Goal: Task Accomplishment & Management: Use online tool/utility

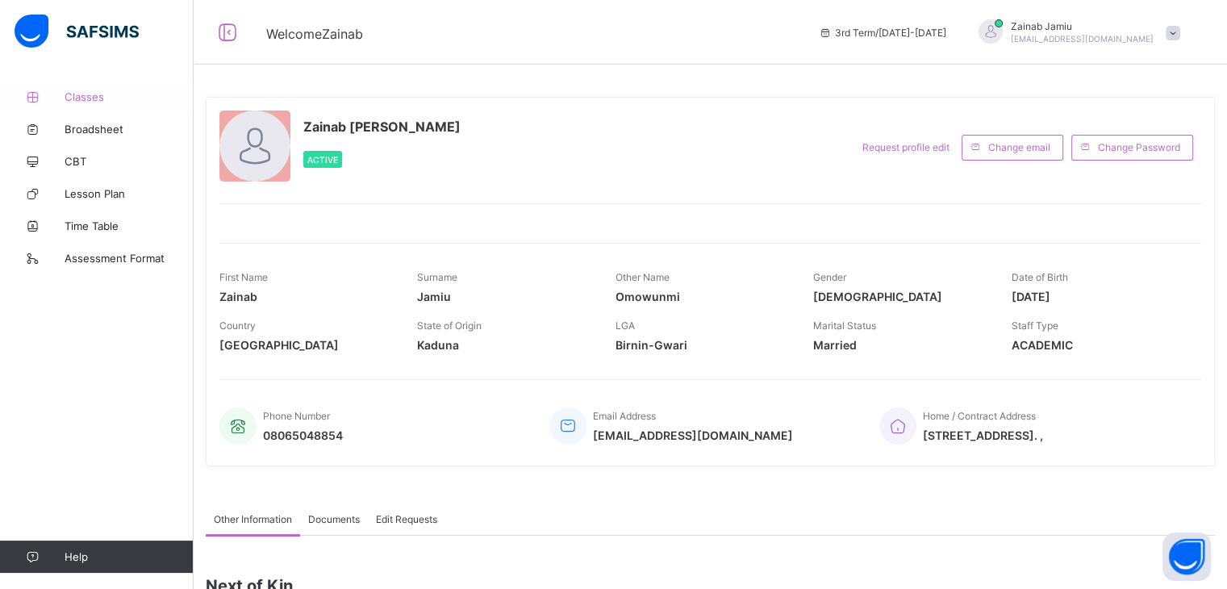
click at [80, 93] on span "Classes" at bounding box center [129, 96] width 129 height 13
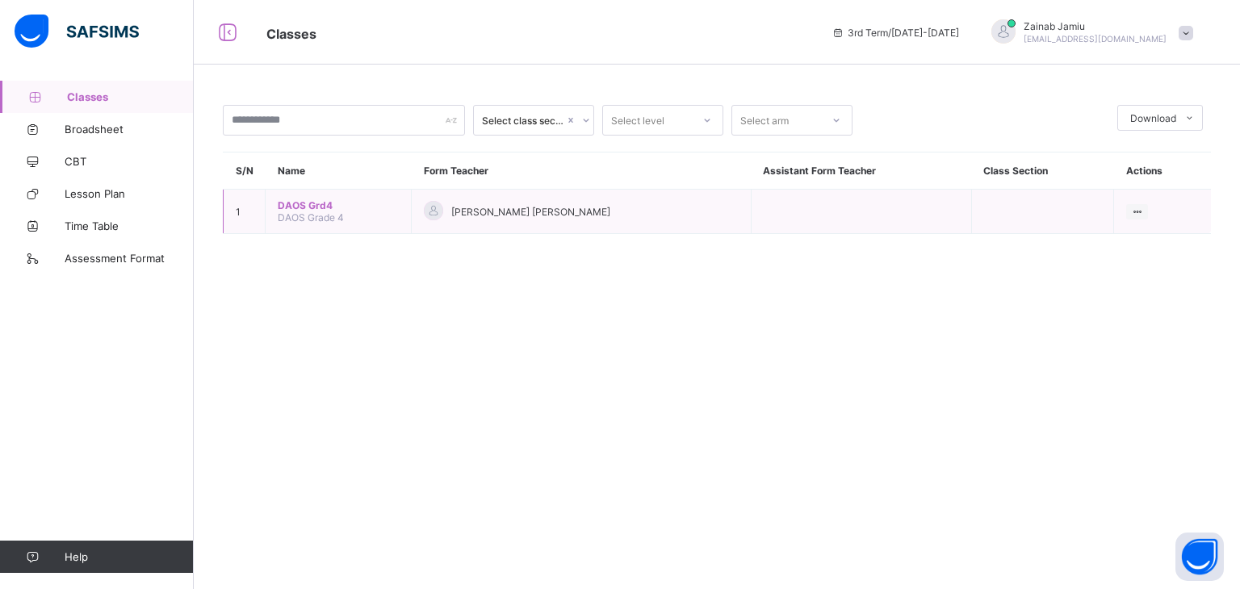
click at [307, 203] on span "DAOS Grd4" at bounding box center [338, 205] width 121 height 12
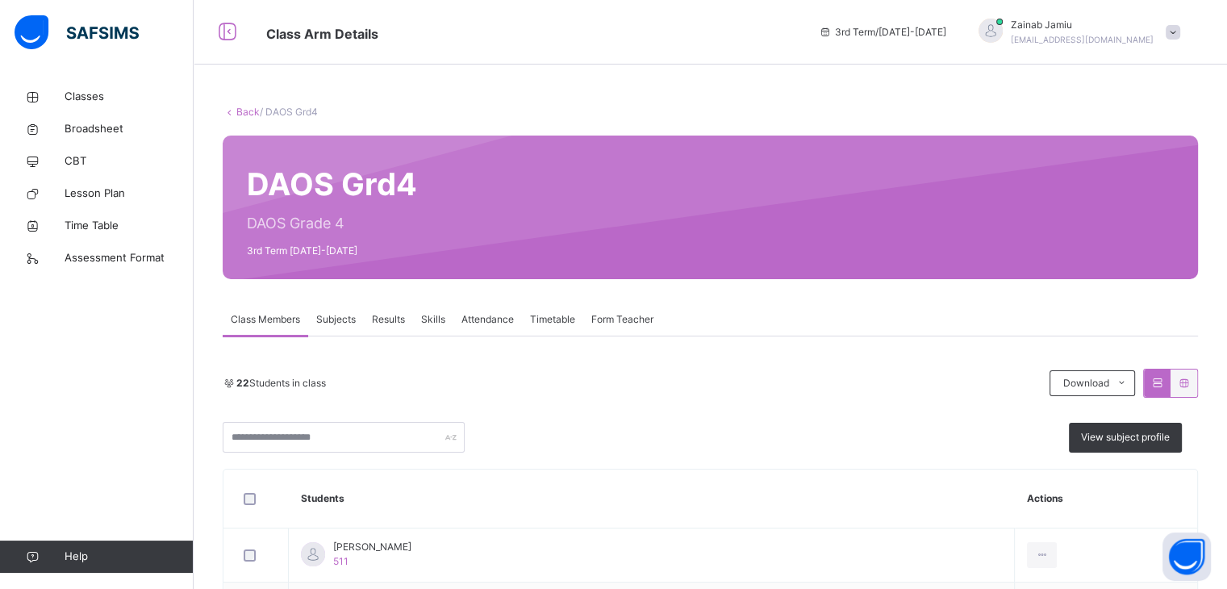
click at [339, 320] on span "Subjects" at bounding box center [336, 319] width 40 height 15
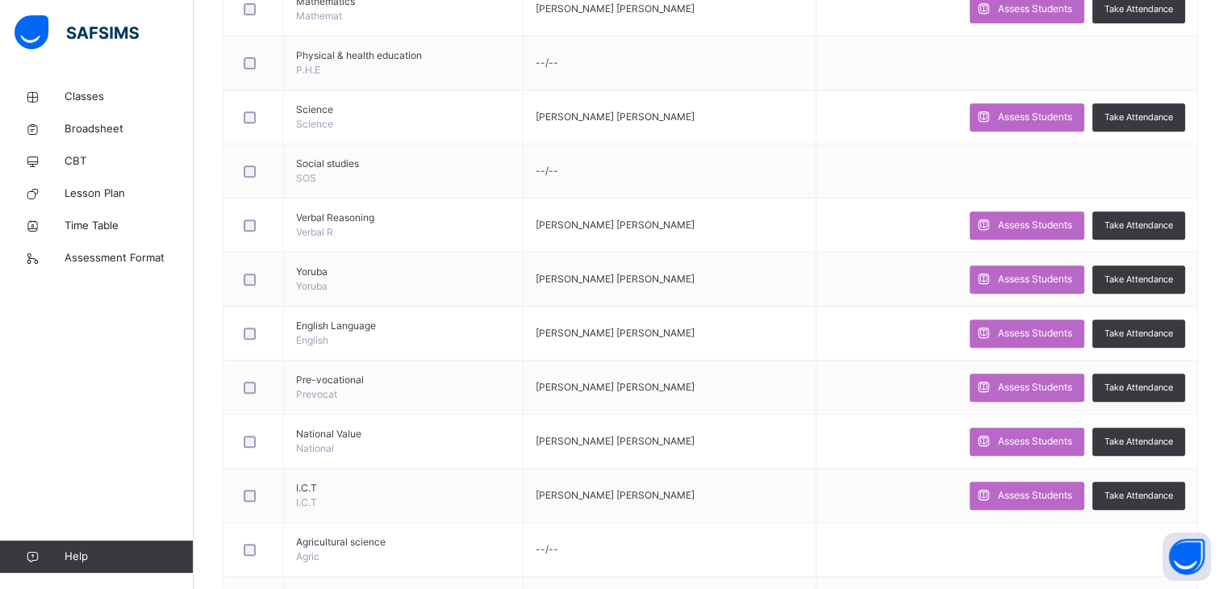
scroll to position [732, 0]
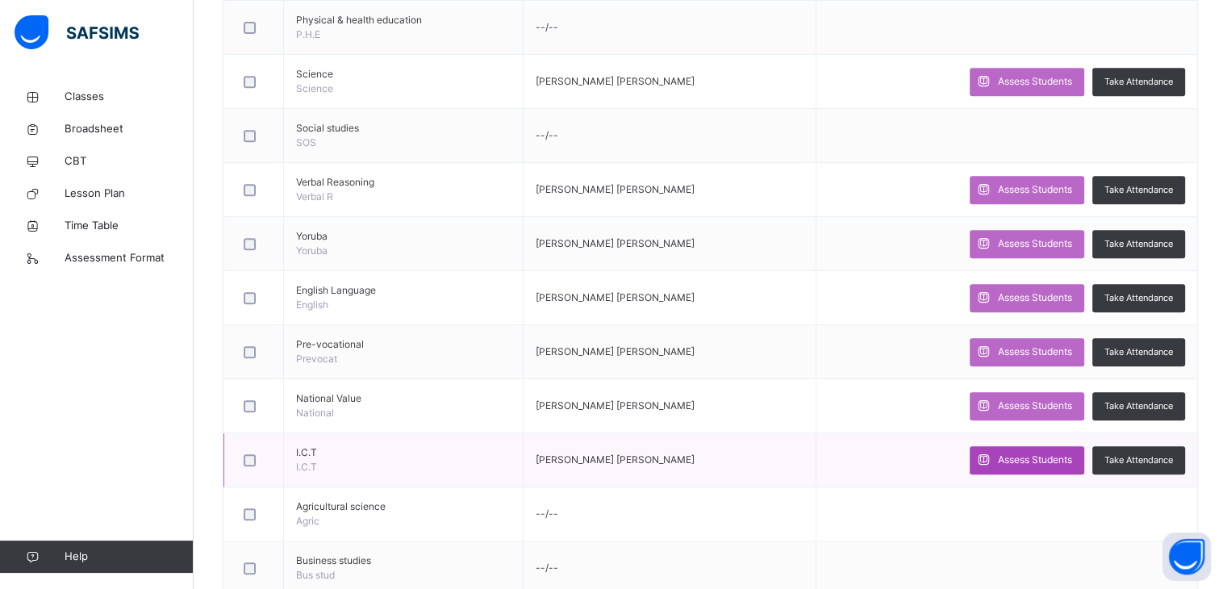
click at [1035, 453] on span "Assess Students" at bounding box center [1035, 460] width 74 height 15
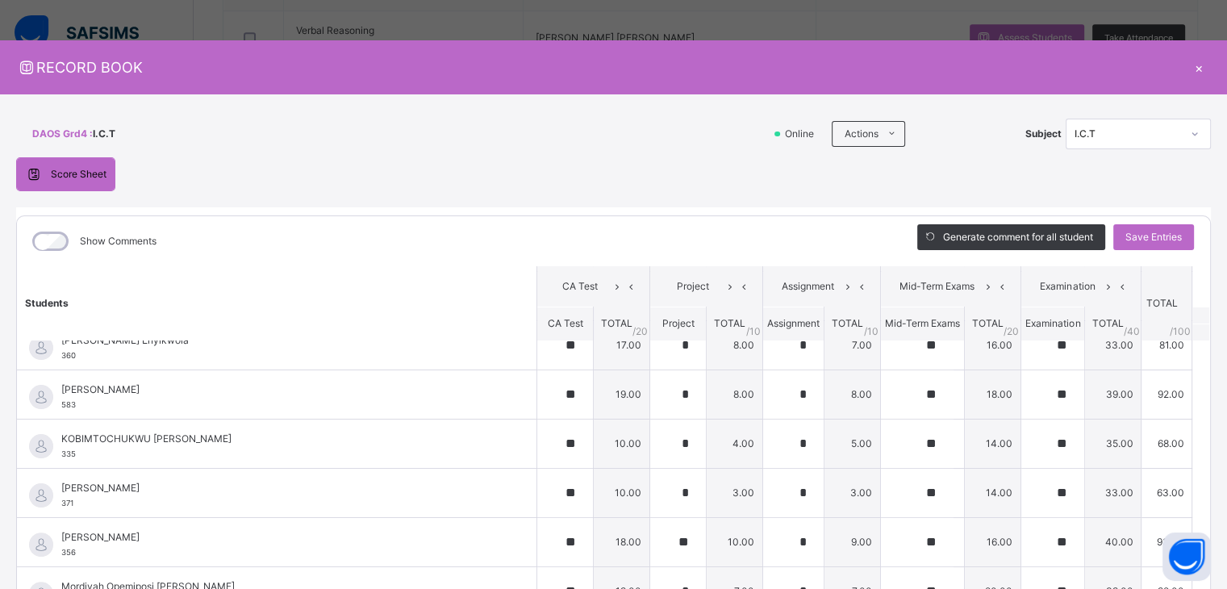
scroll to position [533, 0]
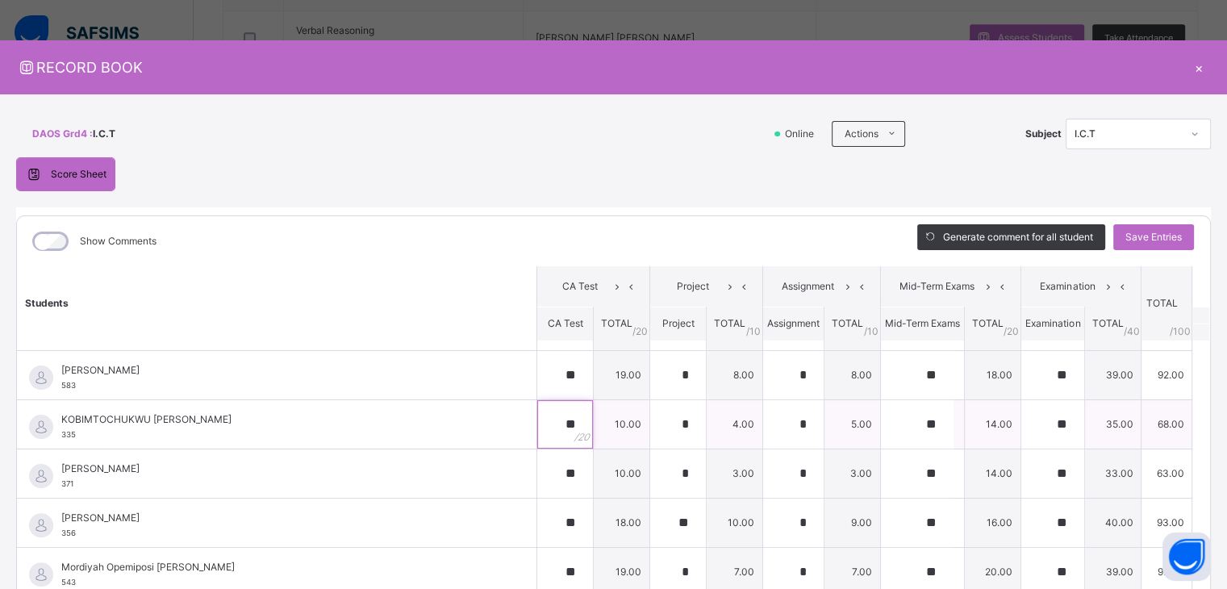
click at [558, 420] on div "**" at bounding box center [565, 424] width 56 height 48
type input "**"
click at [919, 424] on input "**" at bounding box center [917, 424] width 73 height 48
type input "**"
click at [678, 418] on div "*" at bounding box center [678, 424] width 56 height 48
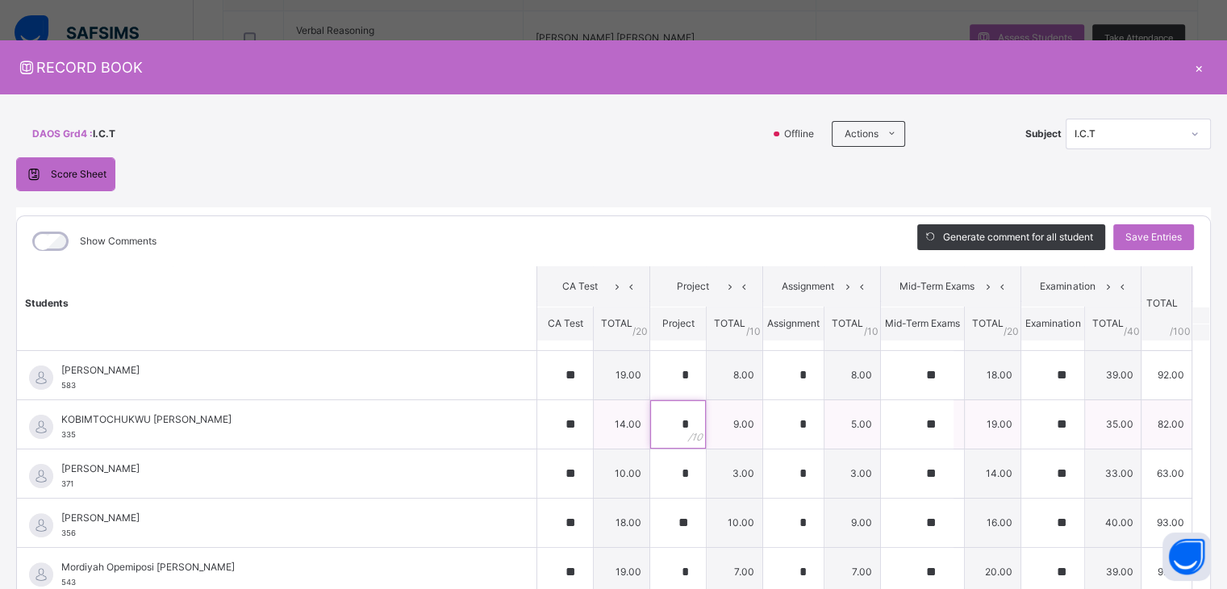
type input "*"
click at [789, 425] on div "*" at bounding box center [793, 424] width 61 height 48
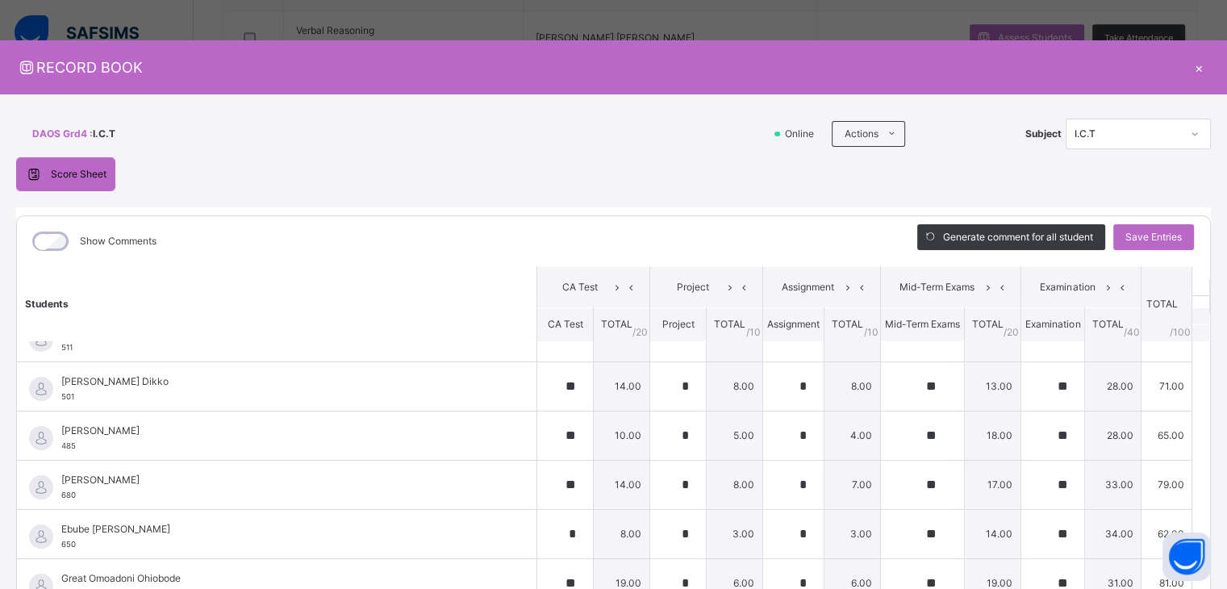
scroll to position [0, 0]
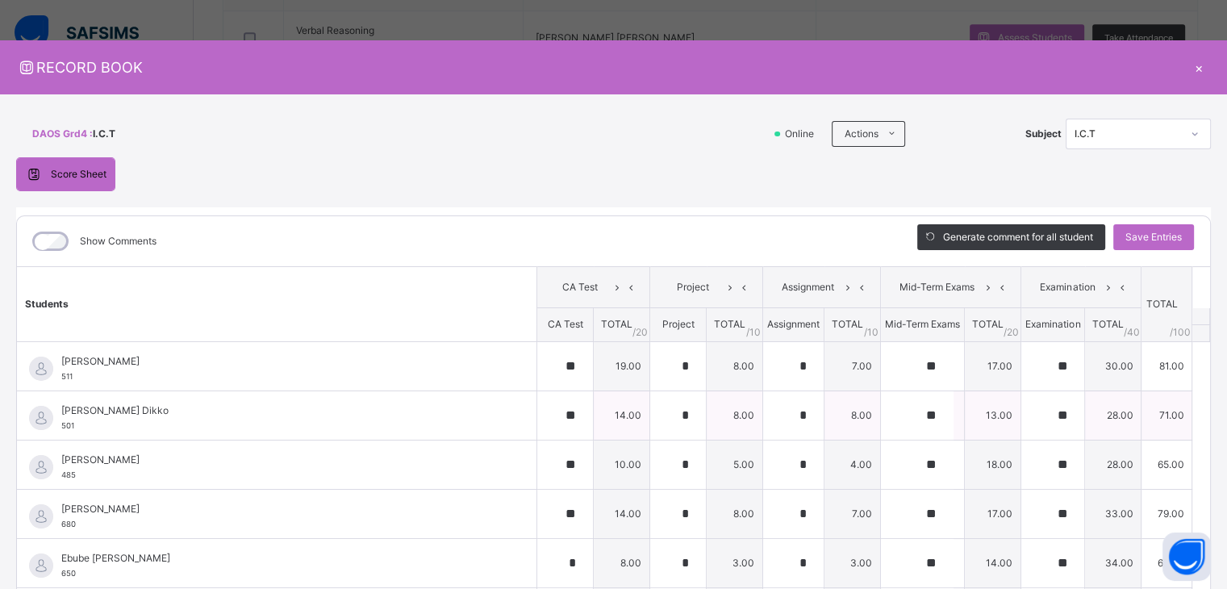
type input "*"
click at [445, 418] on div "[PERSON_NAME] Dikko 501" at bounding box center [280, 418] width 439 height 29
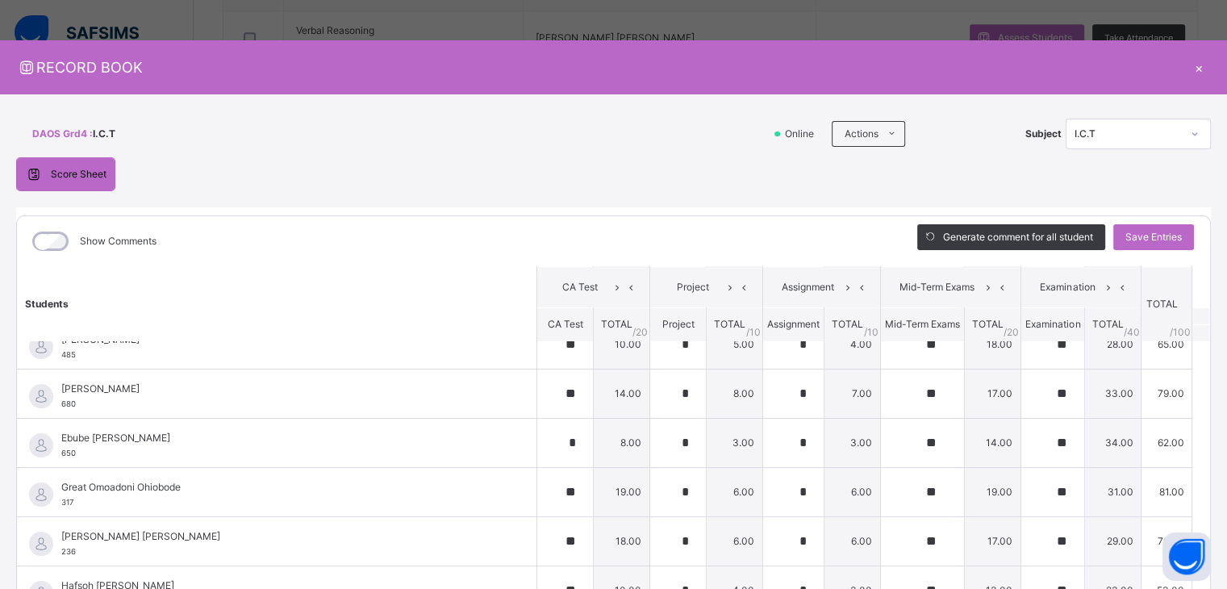
scroll to position [97, 0]
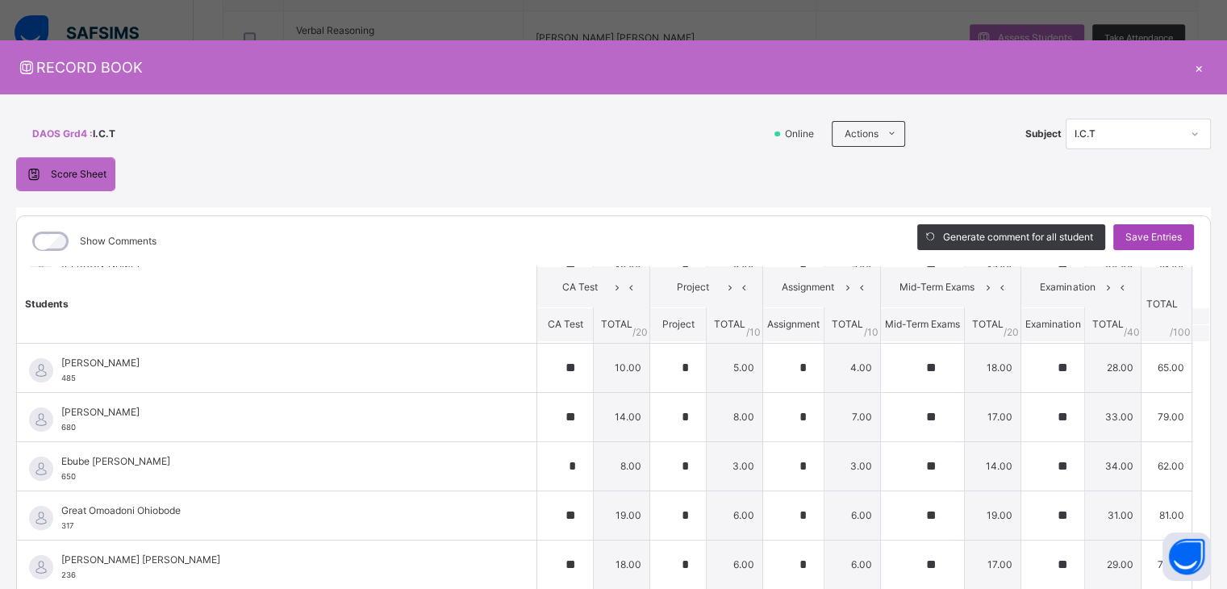
click at [1114, 228] on div "Save Entries" at bounding box center [1154, 237] width 81 height 26
click at [1195, 68] on div "×" at bounding box center [1199, 67] width 24 height 22
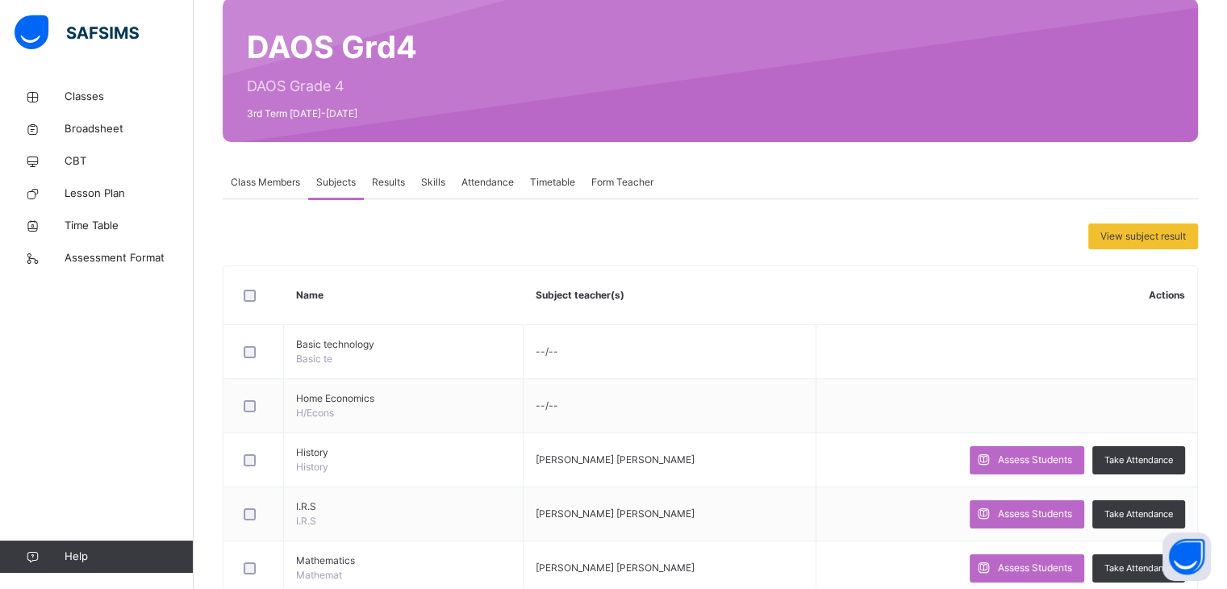
scroll to position [94, 0]
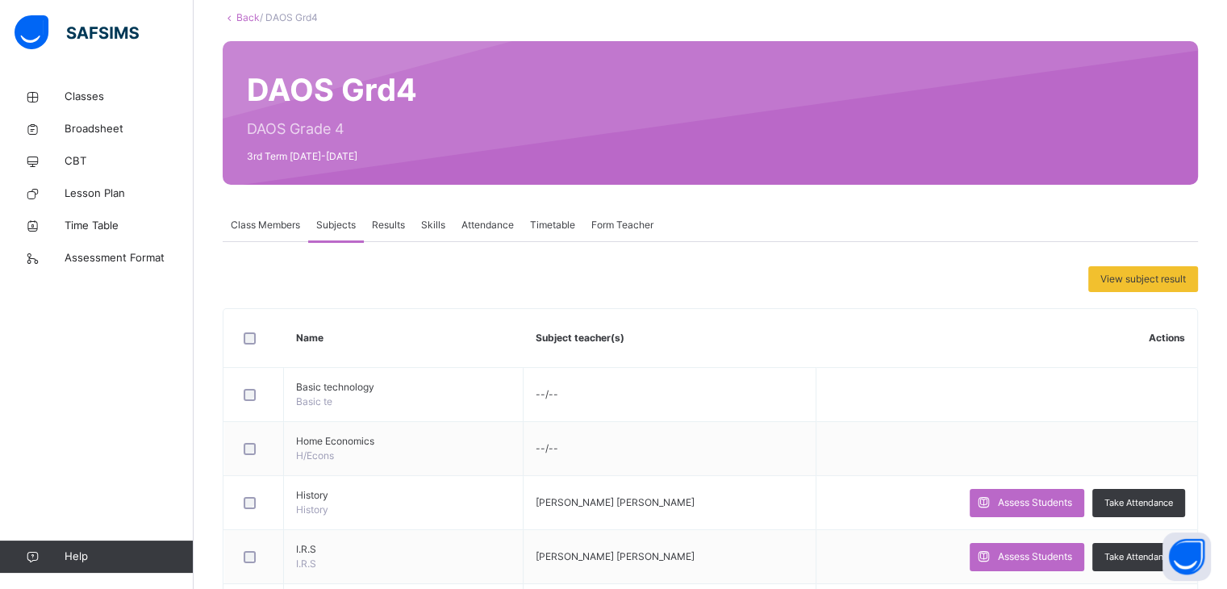
click at [381, 228] on span "Results" at bounding box center [388, 225] width 33 height 15
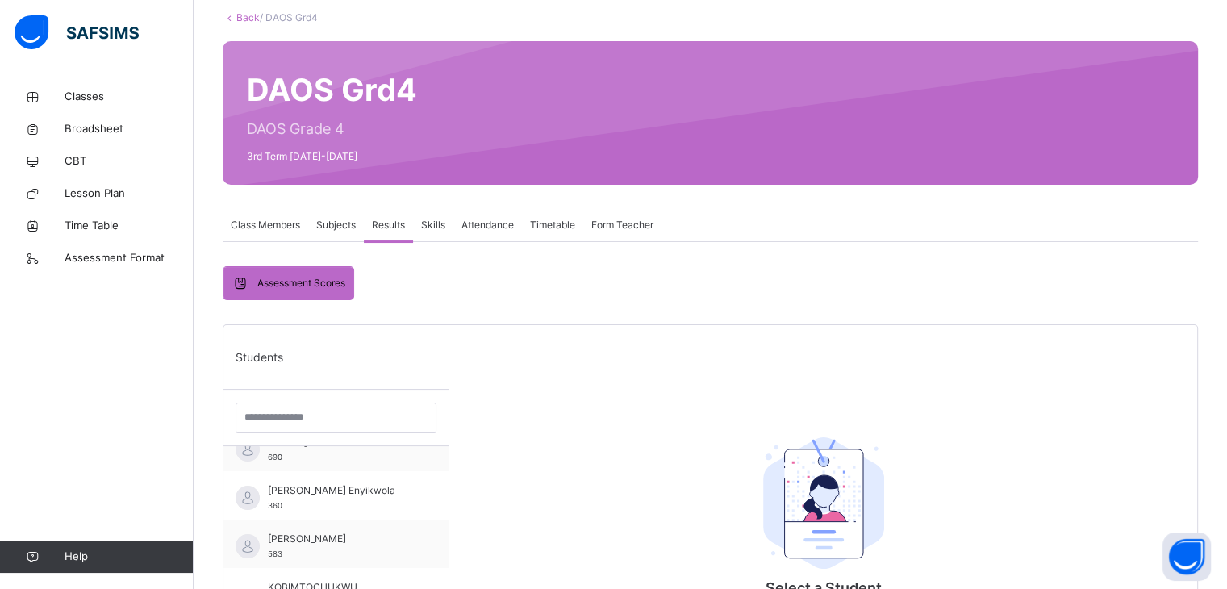
scroll to position [466, 0]
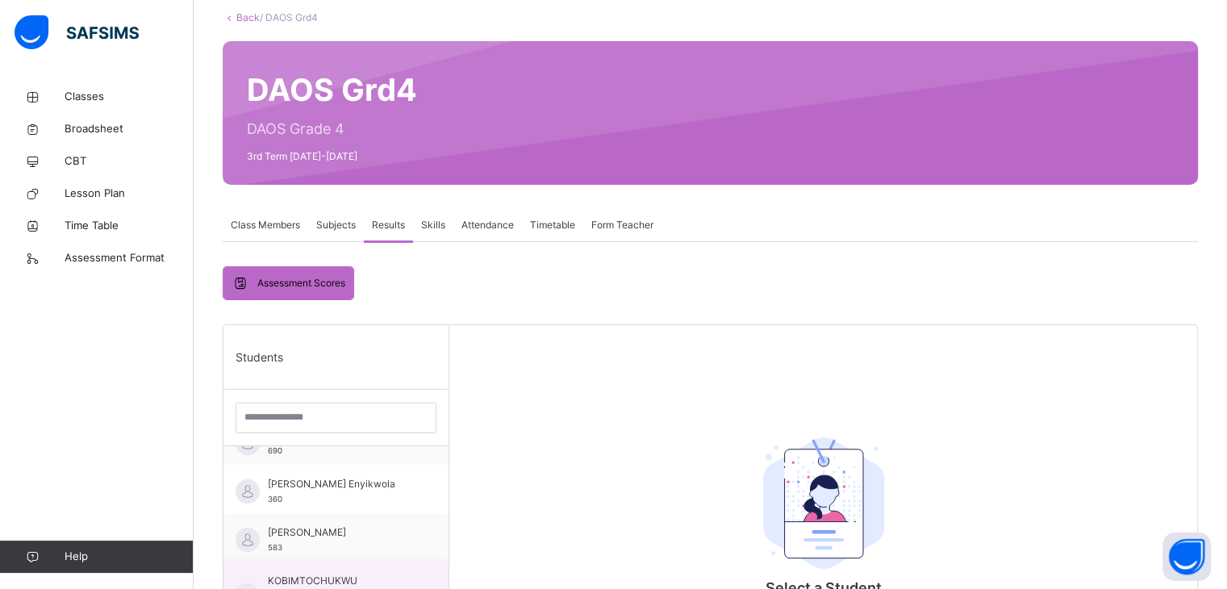
click at [364, 576] on span "KOBIMTOCHUKWU [PERSON_NAME]" at bounding box center [340, 588] width 144 height 29
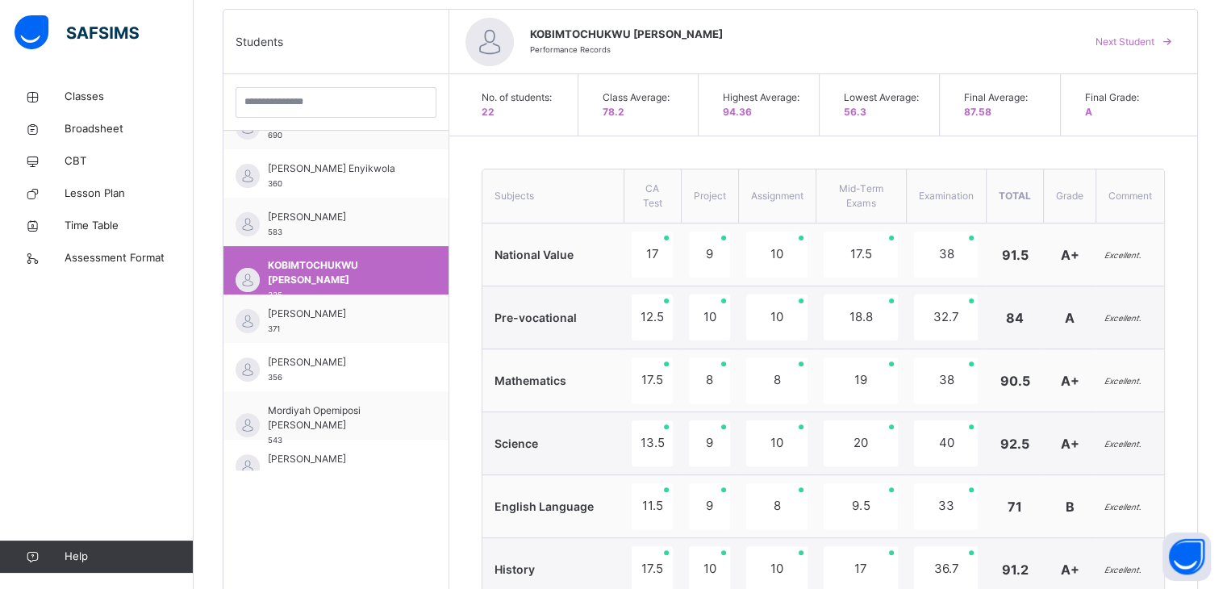
scroll to position [353, 0]
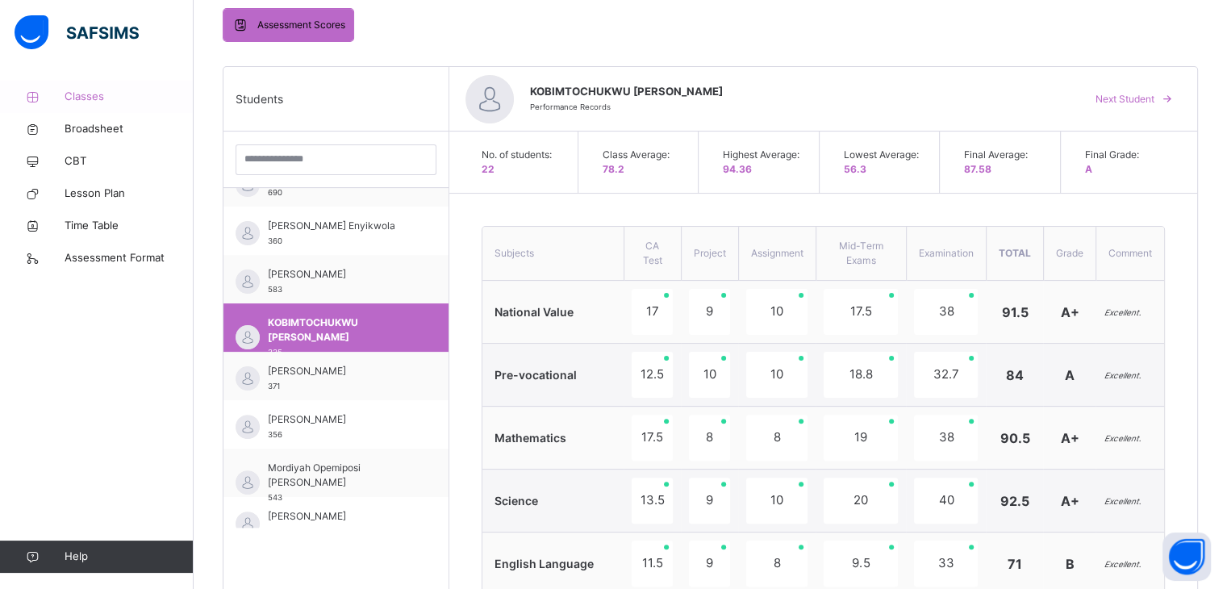
click at [90, 90] on span "Classes" at bounding box center [129, 97] width 129 height 16
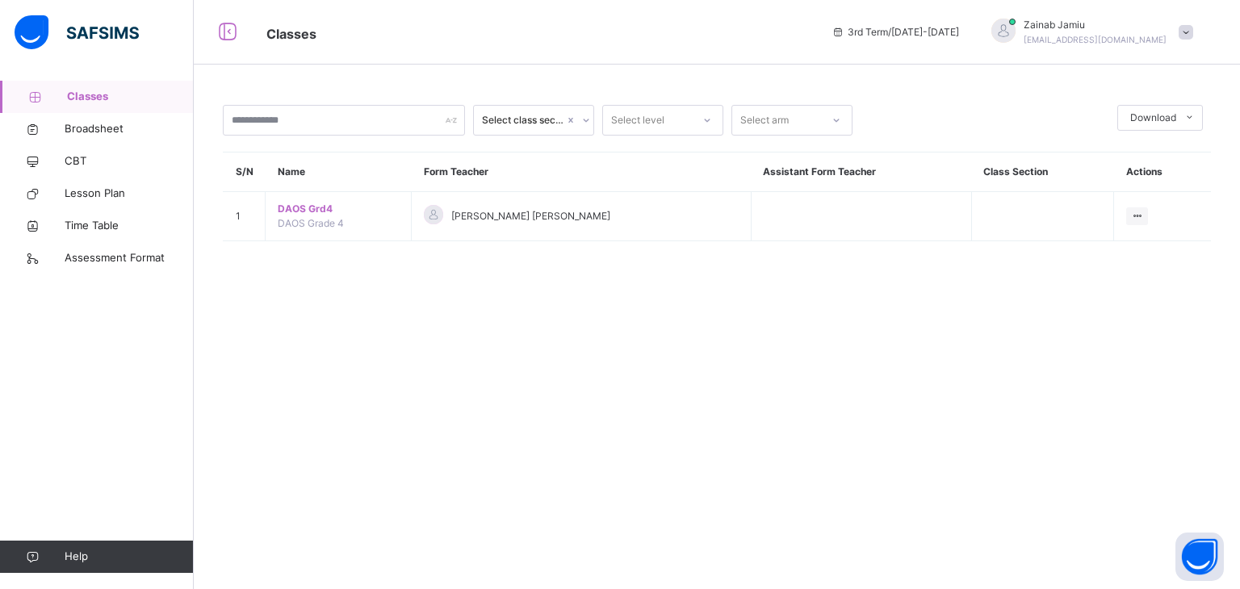
click at [90, 90] on span "Classes" at bounding box center [130, 97] width 127 height 16
